Goal: Transaction & Acquisition: Purchase product/service

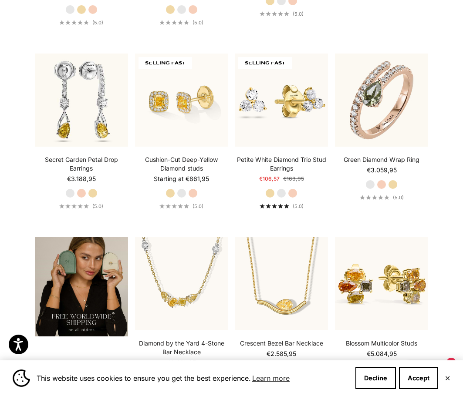
scroll to position [1306, 0]
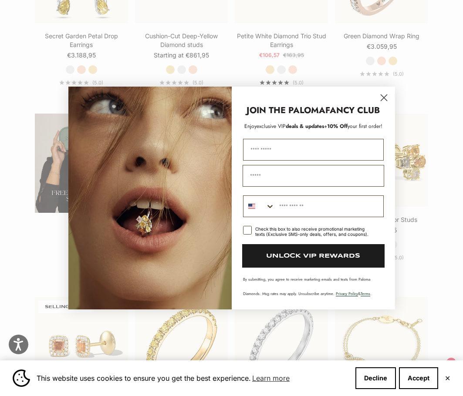
click at [380, 96] on circle "Close dialog" at bounding box center [383, 98] width 14 height 14
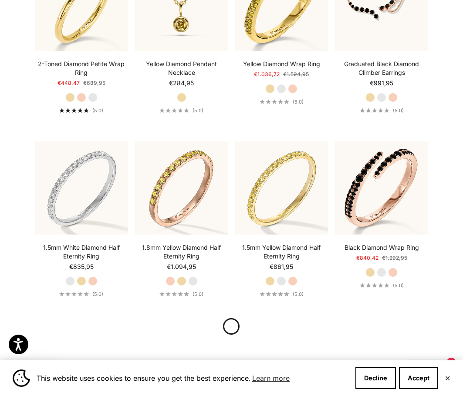
scroll to position [2917, 0]
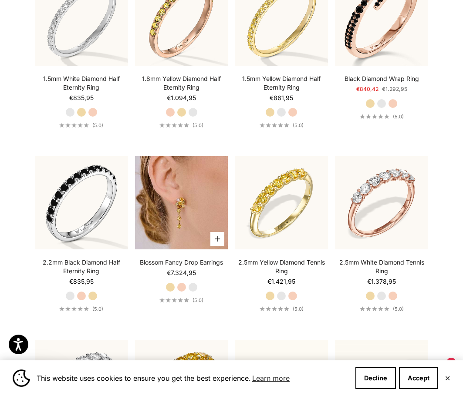
click at [178, 200] on img at bounding box center [181, 202] width 93 height 93
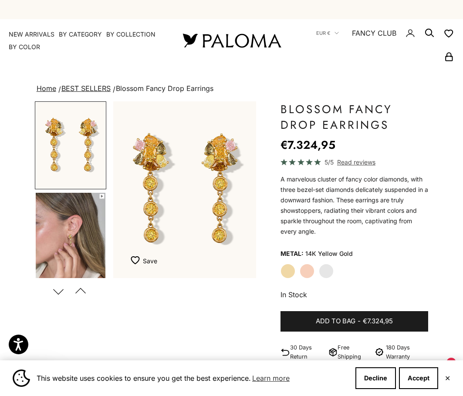
click at [307, 267] on label "Rose Gold" at bounding box center [307, 271] width 15 height 15
click at [329, 270] on label "White Gold" at bounding box center [326, 271] width 15 height 15
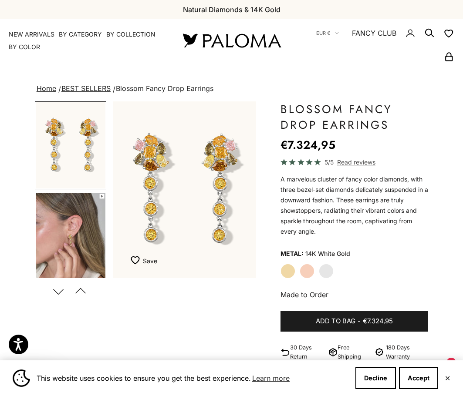
click at [310, 273] on label "Rose Gold" at bounding box center [307, 271] width 15 height 15
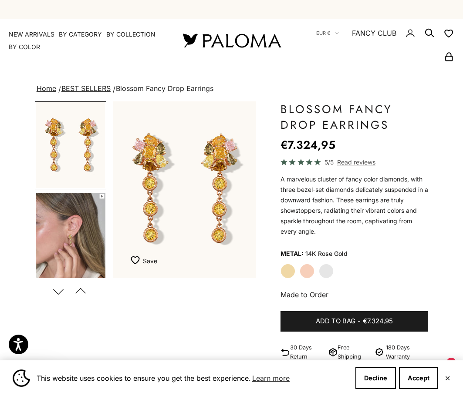
click at [291, 274] on label "Yellow Gold" at bounding box center [287, 271] width 15 height 15
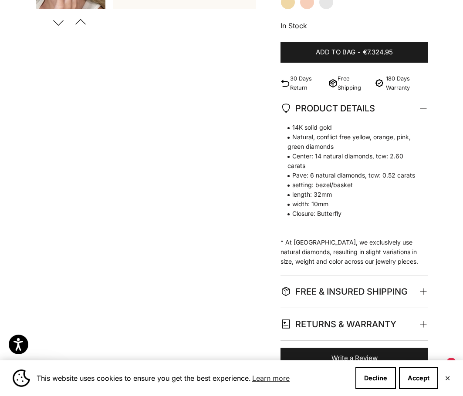
scroll to position [566, 0]
